Goal: Task Accomplishment & Management: Use online tool/utility

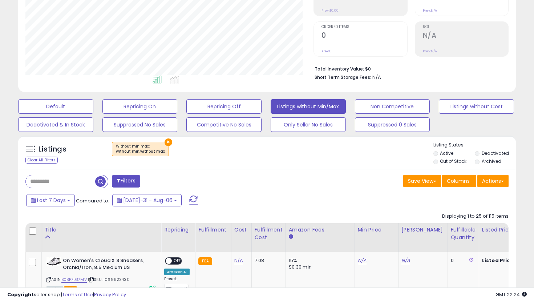
scroll to position [135, 0]
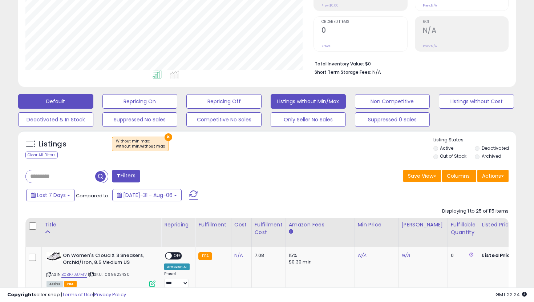
click at [49, 97] on button "Default" at bounding box center [55, 101] width 75 height 15
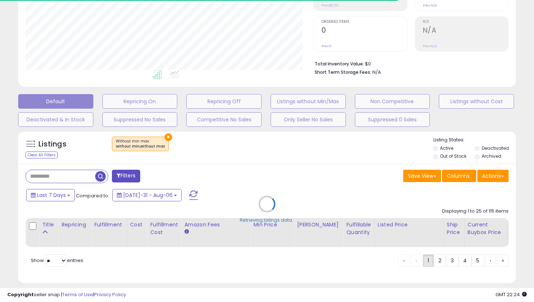
click at [70, 171] on div "Retrieving listings data.." at bounding box center [267, 209] width 508 height 165
click at [69, 174] on div "Retrieving listings data.." at bounding box center [267, 209] width 508 height 165
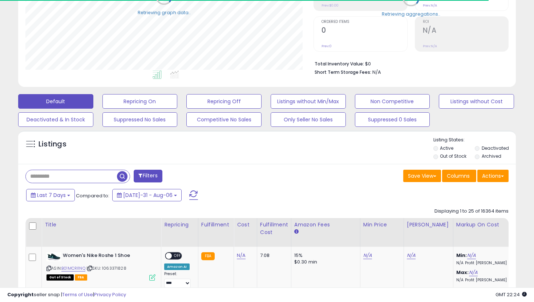
click at [75, 178] on input "text" at bounding box center [71, 176] width 91 height 13
click at [75, 178] on input "text" at bounding box center [84, 176] width 117 height 13
paste input "**********"
type input "**********"
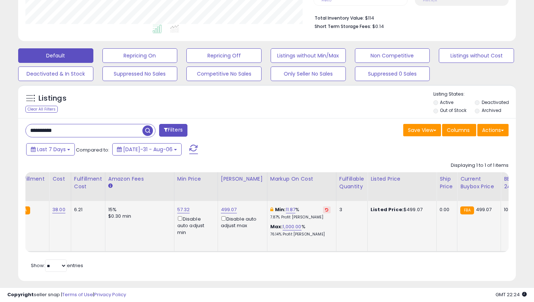
scroll to position [0, 0]
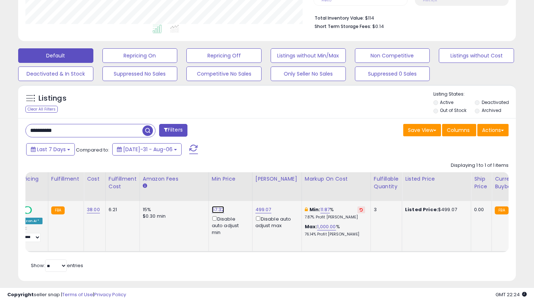
click at [220, 208] on link "57.32" at bounding box center [218, 209] width 13 height 7
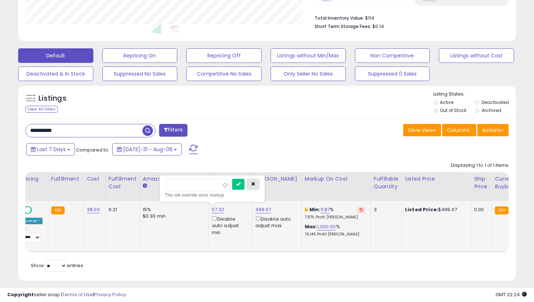
click at [255, 182] on button "button" at bounding box center [253, 184] width 12 height 11
